Goal: Check status: Check status

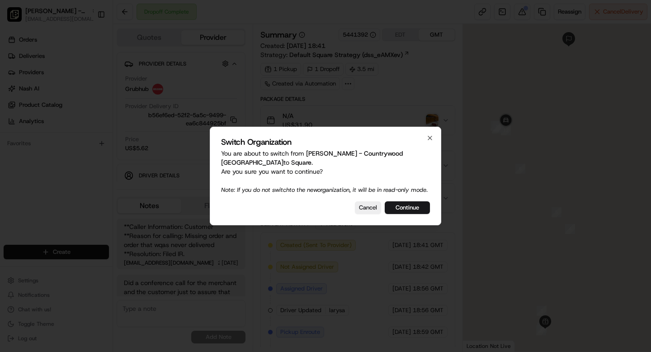
scroll to position [38, 0]
